Goal: Task Accomplishment & Management: Use online tool/utility

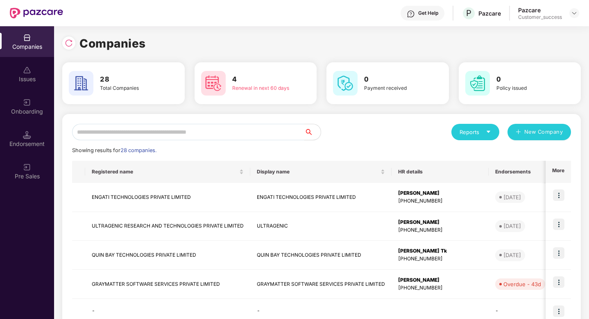
click at [144, 130] on input "text" at bounding box center [188, 132] width 232 height 16
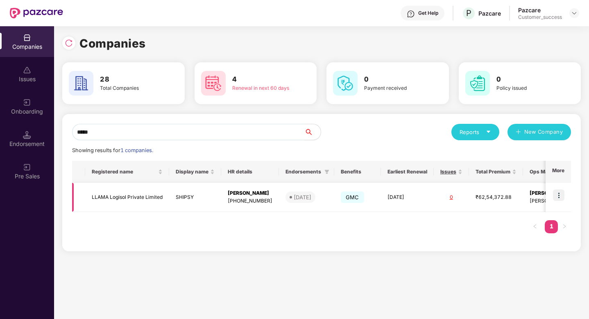
type input "*****"
click at [560, 197] on img at bounding box center [558, 194] width 11 height 11
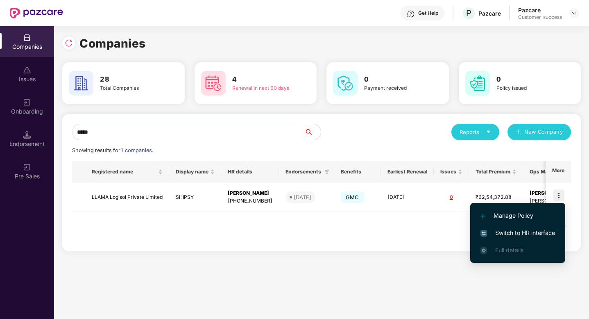
click at [522, 234] on span "Switch to HR interface" at bounding box center [518, 232] width 75 height 9
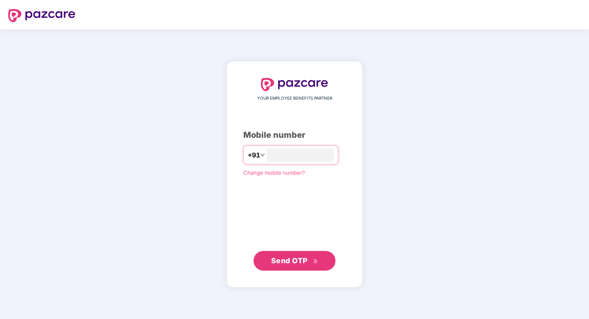
type input "**********"
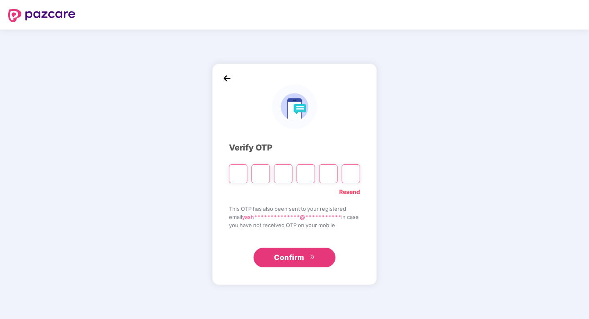
type input "*"
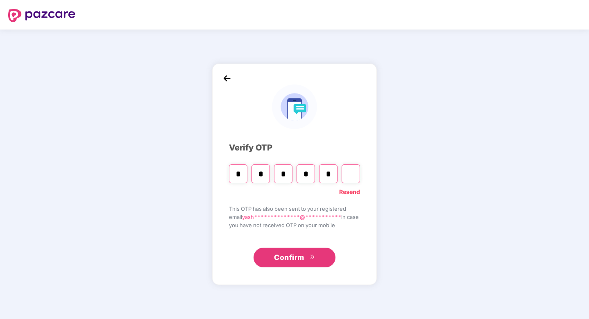
type input "*"
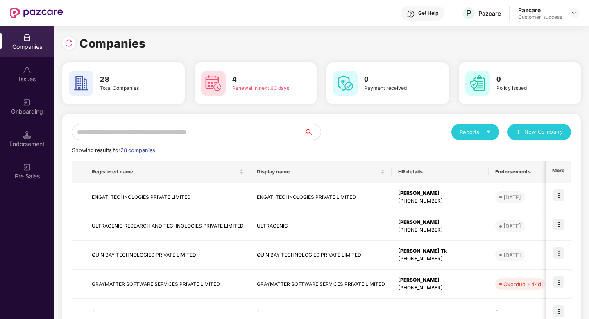
click at [186, 132] on input "text" at bounding box center [188, 132] width 232 height 16
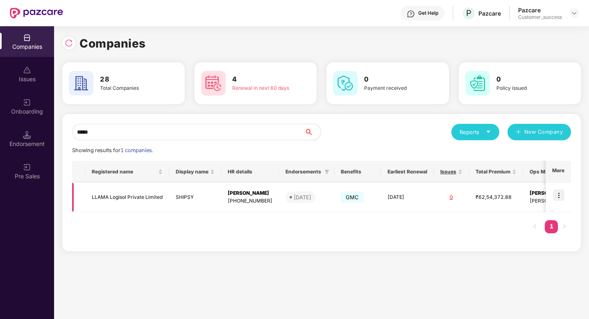
type input "*****"
click at [563, 197] on img at bounding box center [558, 194] width 11 height 11
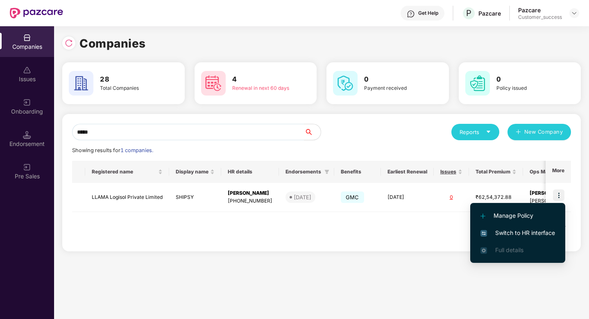
click at [534, 230] on span "Switch to HR interface" at bounding box center [518, 232] width 75 height 9
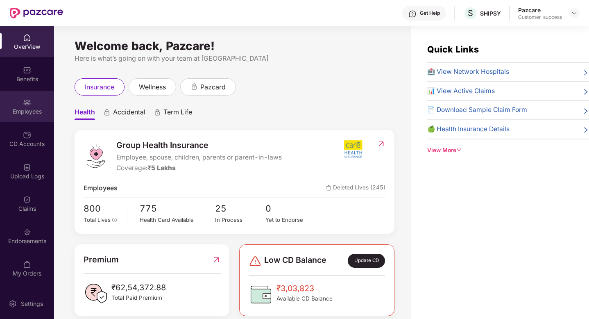
click at [26, 105] on img at bounding box center [27, 102] width 8 height 8
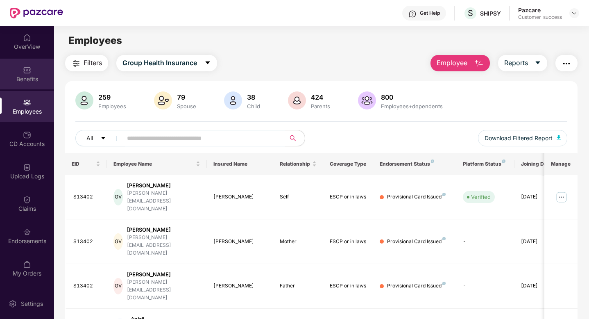
click at [8, 66] on div "Benefits" at bounding box center [27, 74] width 54 height 31
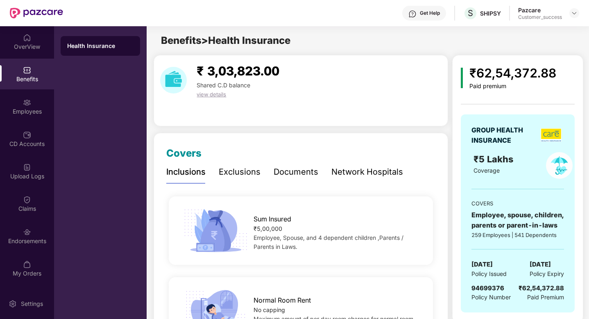
click at [290, 171] on div "Documents" at bounding box center [296, 172] width 45 height 13
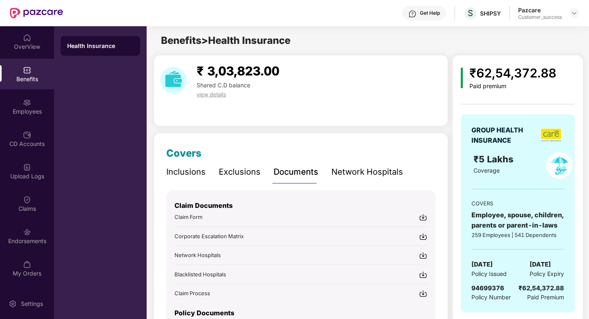
scroll to position [64, 0]
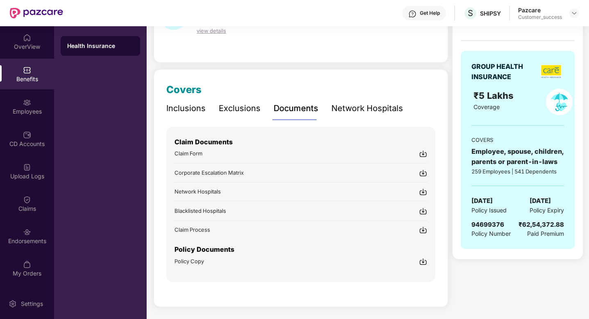
click at [423, 261] on img at bounding box center [423, 261] width 8 height 8
click at [36, 102] on div "Employees" at bounding box center [27, 106] width 54 height 31
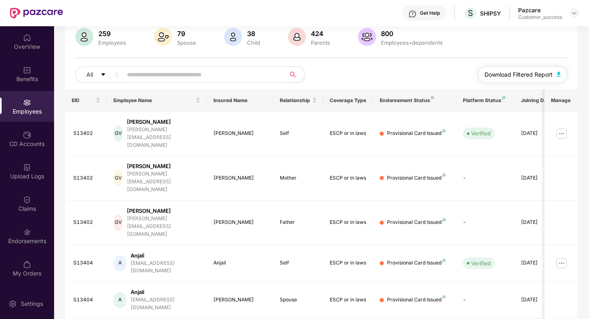
click at [517, 74] on span "Download Filtered Report" at bounding box center [519, 74] width 68 height 9
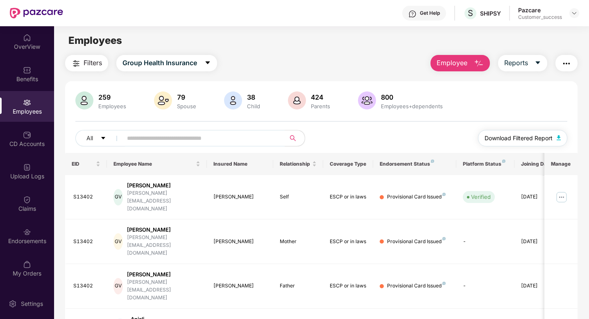
click at [517, 142] on span "Download Filtered Report" at bounding box center [519, 138] width 68 height 9
click at [15, 67] on div "Benefits" at bounding box center [27, 74] width 54 height 31
